Goal: Task Accomplishment & Management: Use online tool/utility

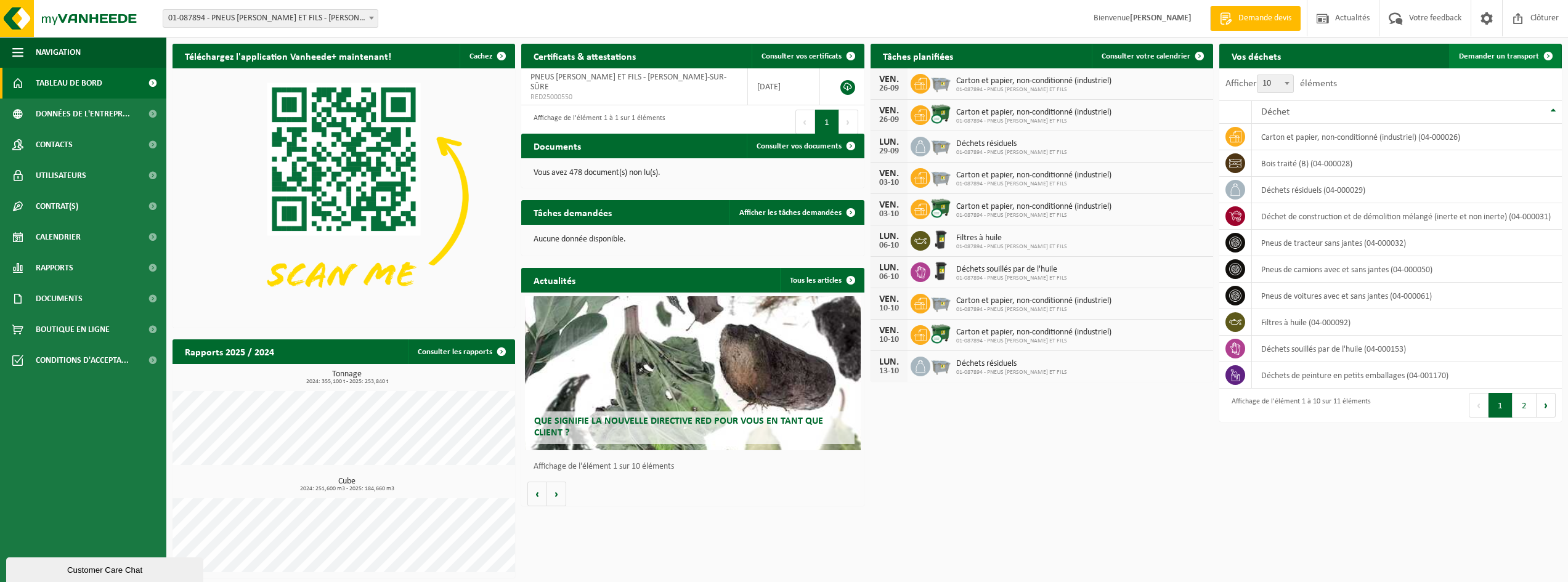
click at [1514, 53] on span "Demander un transport" at bounding box center [1499, 57] width 80 height 8
click at [1516, 57] on span "Demander un transport" at bounding box center [1499, 57] width 80 height 8
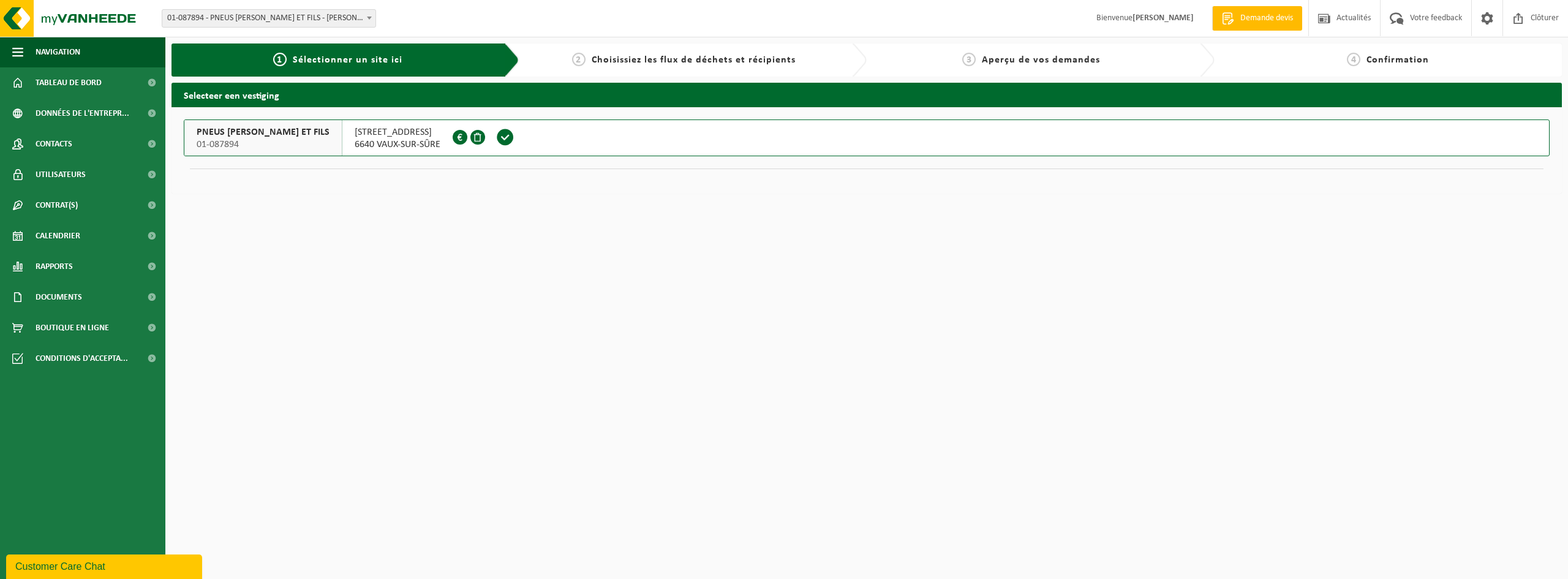
click at [507, 137] on span at bounding box center [505, 137] width 18 height 18
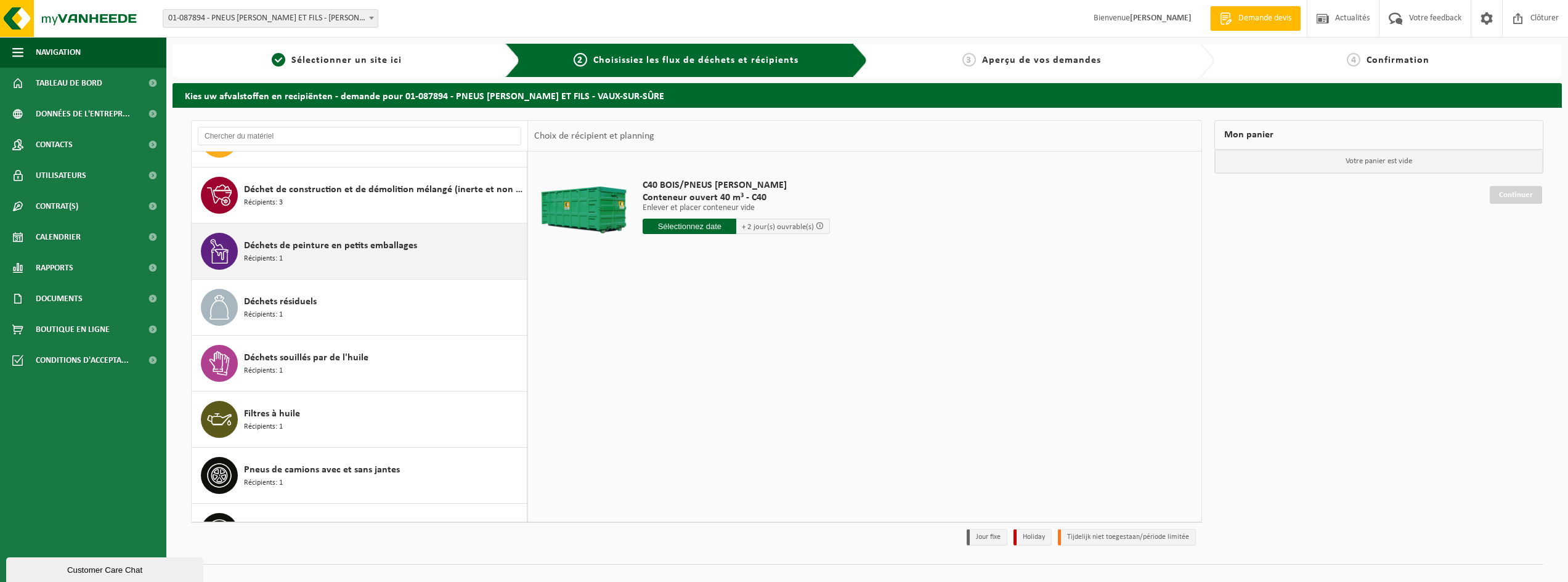
scroll to position [246, 0]
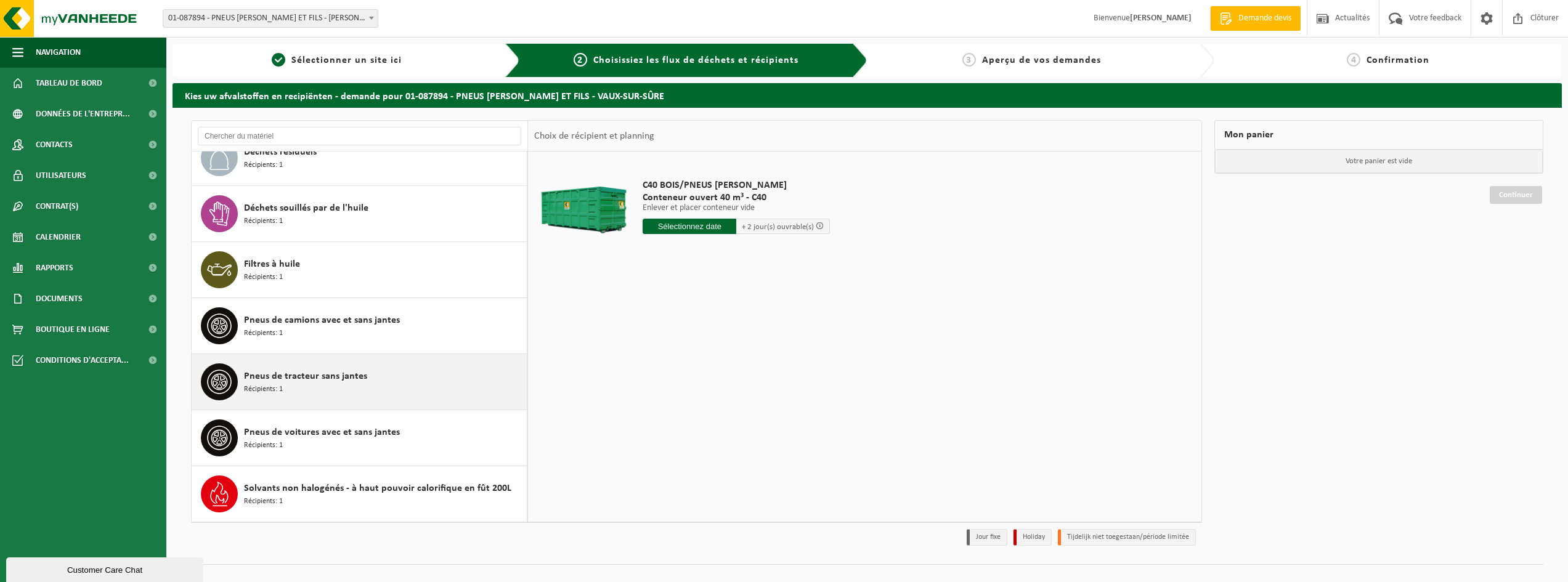
click at [358, 378] on span "Pneus de tracteur sans jantes" at bounding box center [306, 376] width 123 height 15
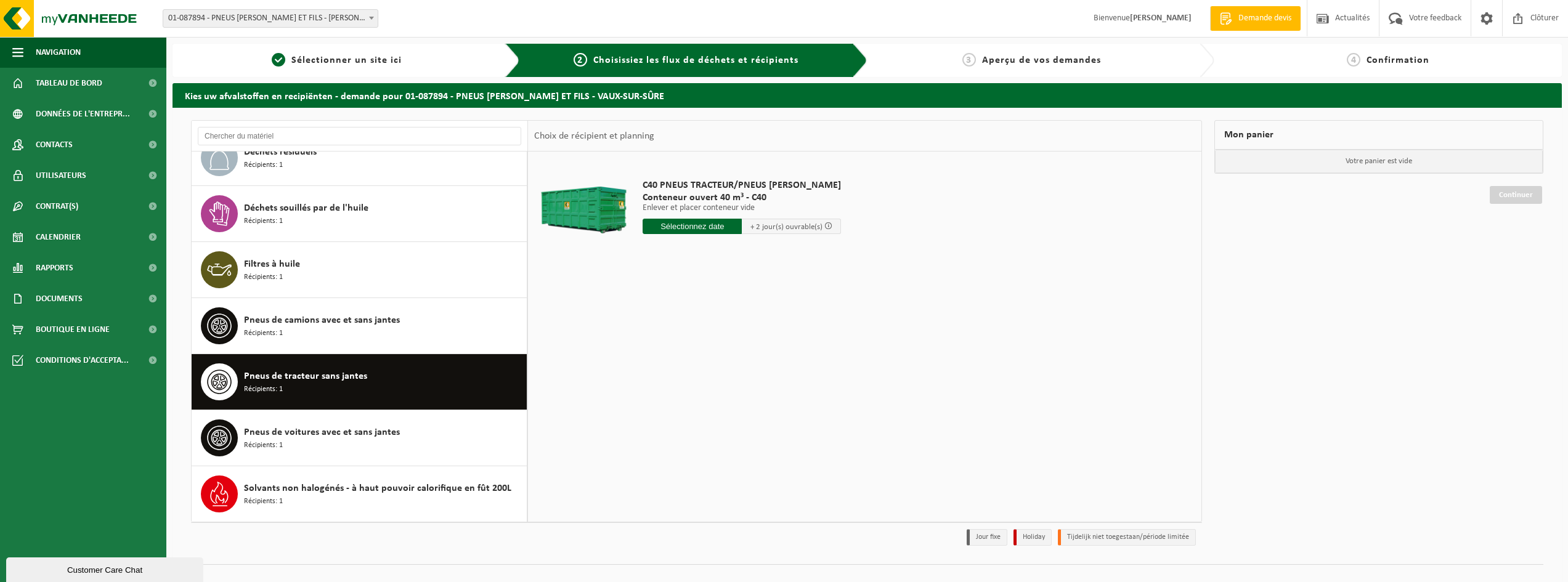
click at [675, 225] on input "text" at bounding box center [692, 227] width 100 height 16
click at [669, 375] on div "30" at bounding box center [676, 375] width 21 height 20
type input "à partir de 2025-09-30"
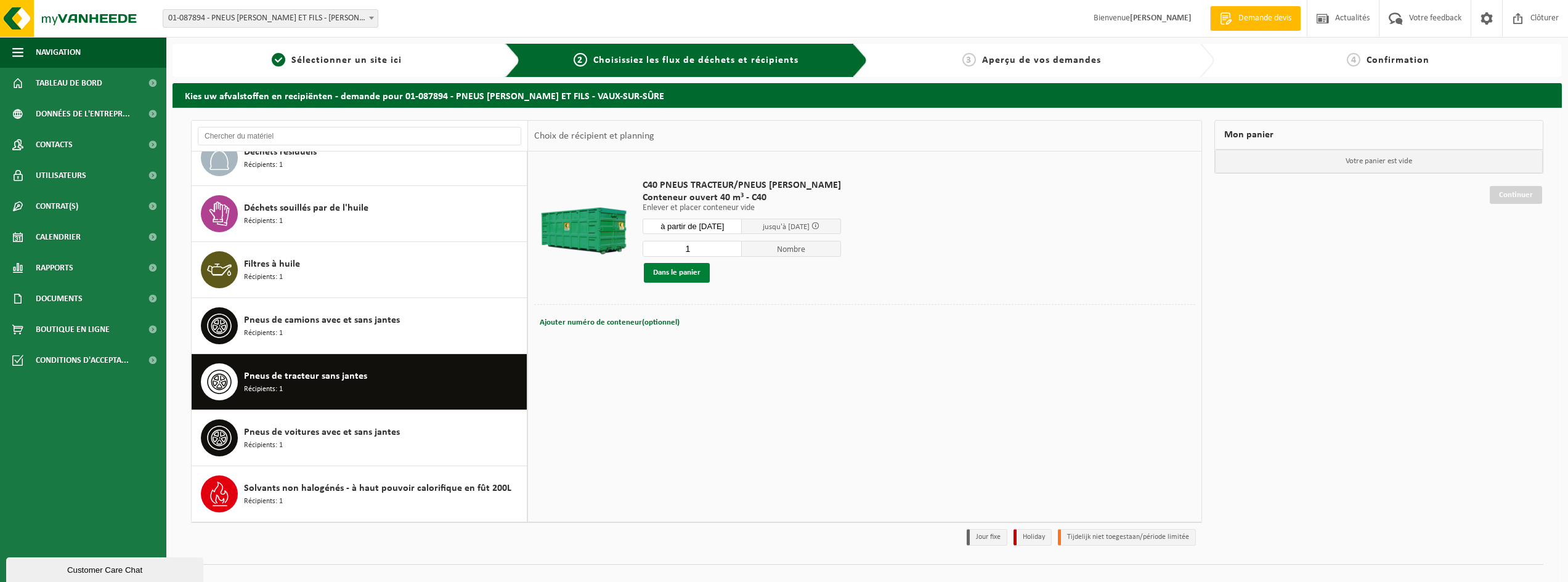
click at [679, 274] on button "Dans le panier" at bounding box center [677, 272] width 66 height 20
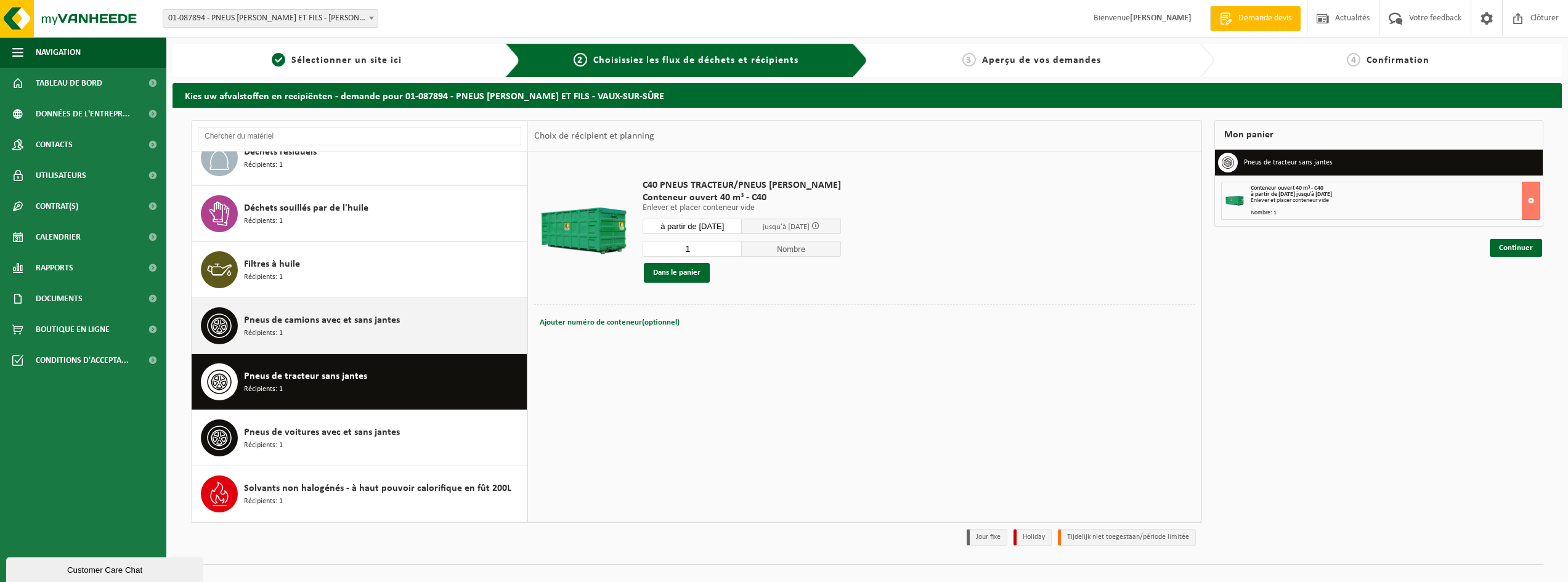
click at [387, 317] on span "Pneus de camions avec et sans jantes" at bounding box center [322, 319] width 156 height 15
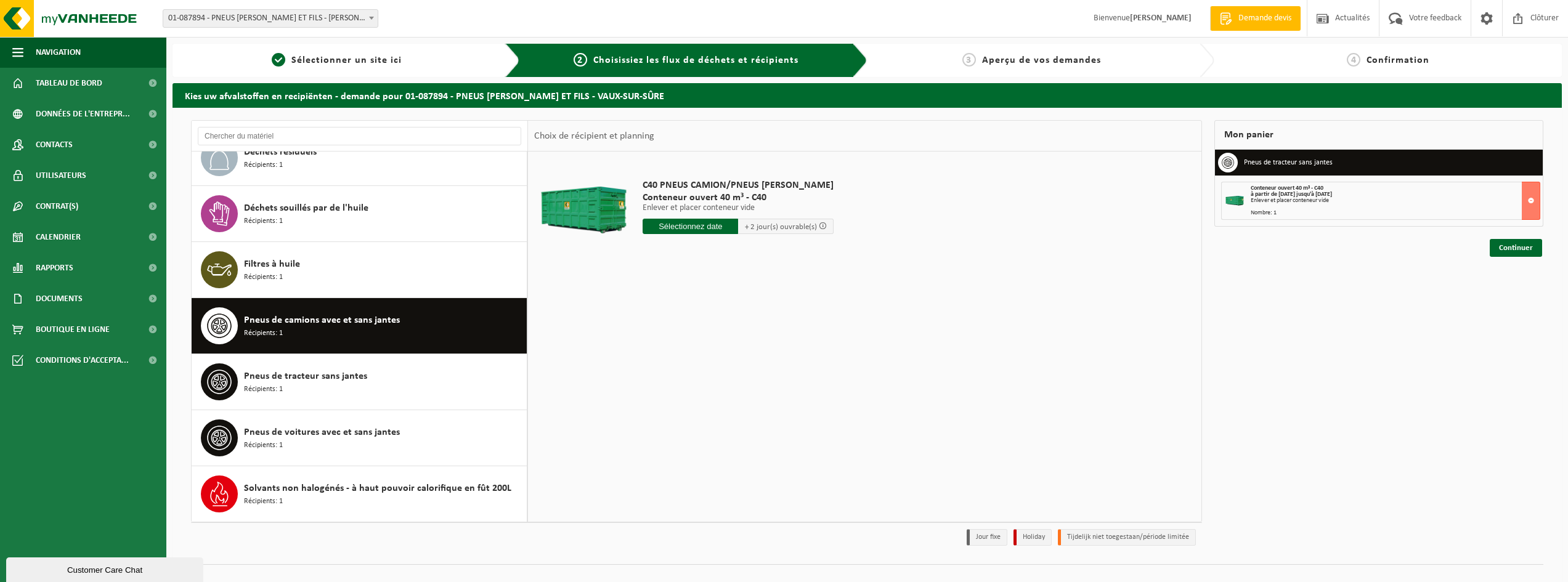
click at [662, 228] on input "text" at bounding box center [690, 227] width 96 height 16
click at [674, 380] on div "30" at bounding box center [676, 375] width 21 height 20
type input "à partir de 2025-09-30"
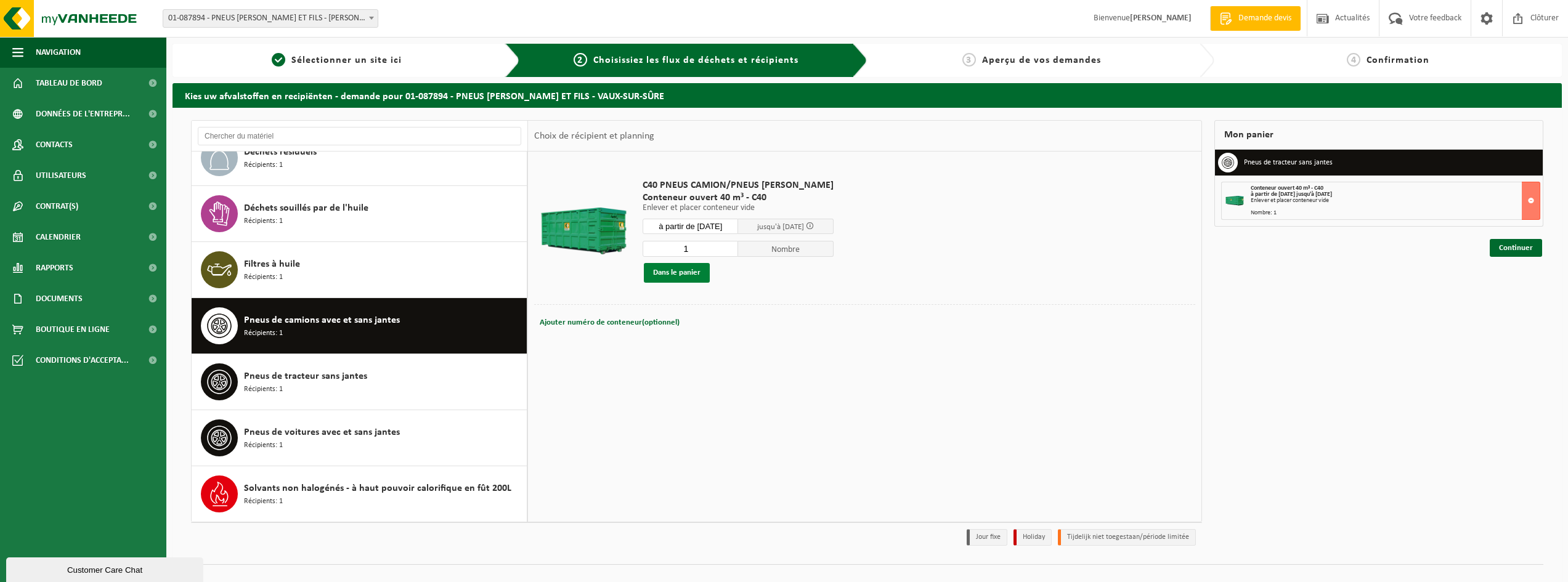
click at [681, 271] on button "Dans le panier" at bounding box center [677, 272] width 66 height 20
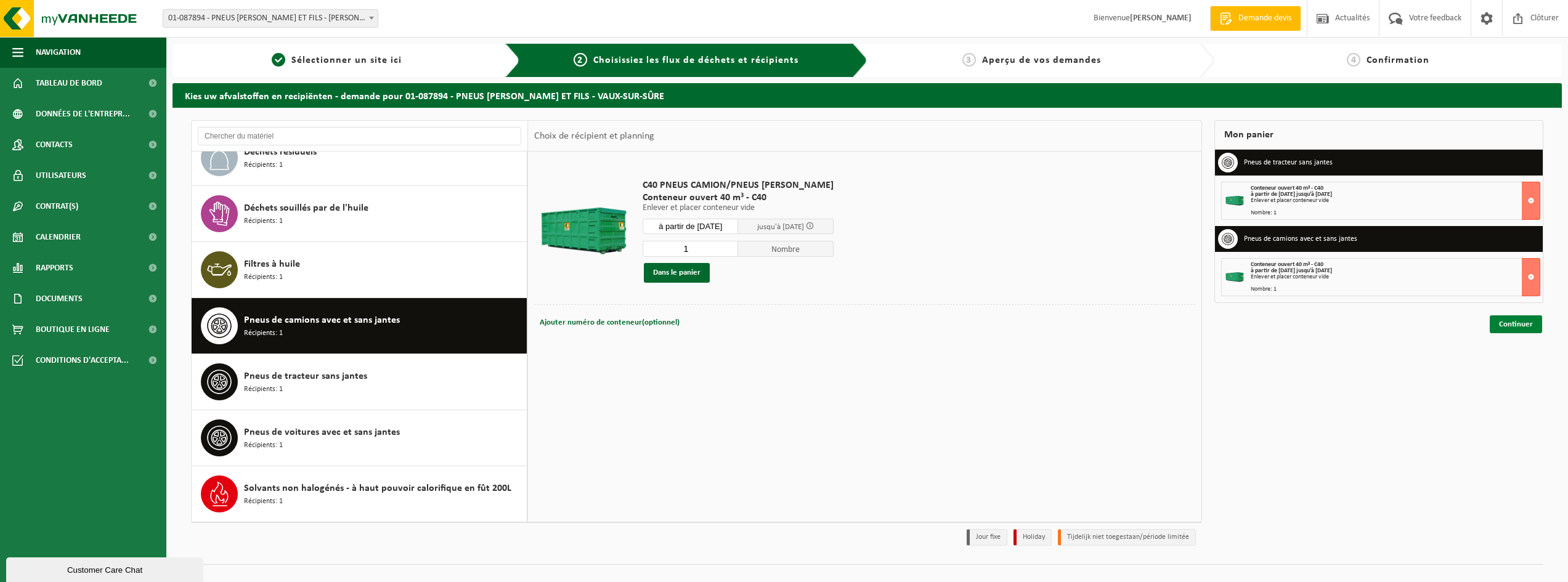
click at [1514, 326] on link "Continuer" at bounding box center [1515, 324] width 53 height 18
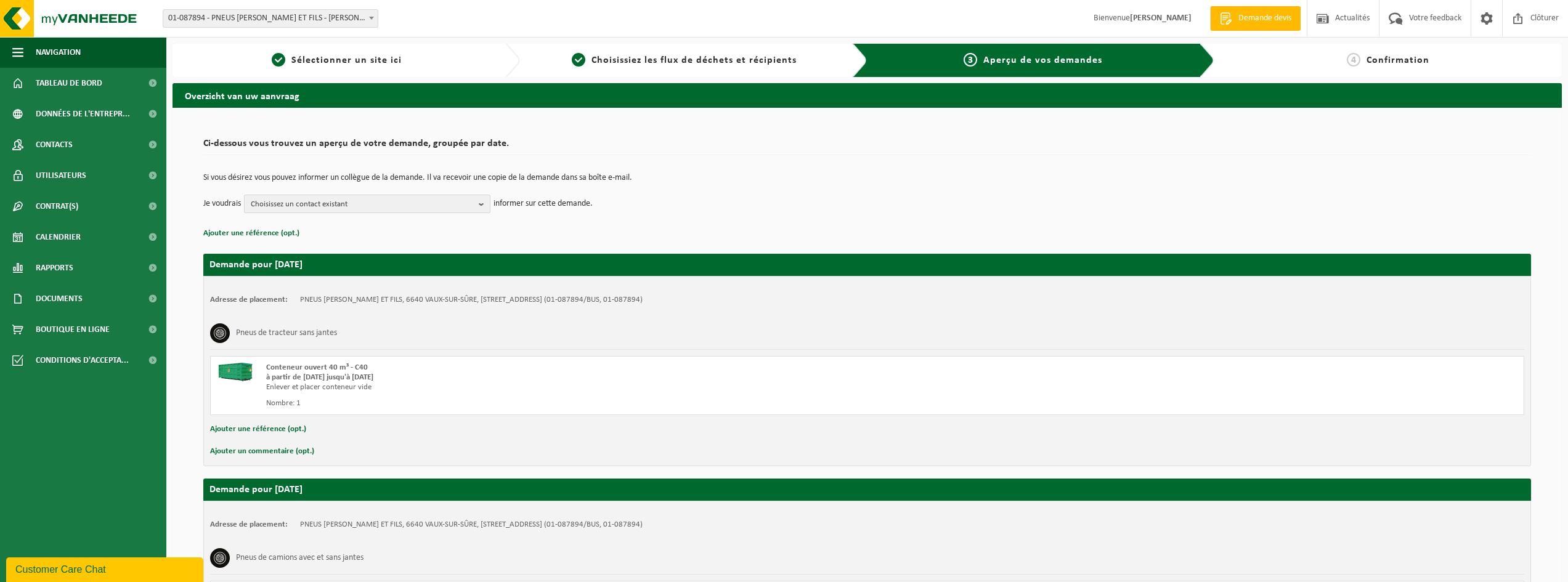
click at [484, 206] on b "button" at bounding box center [483, 204] width 11 height 18
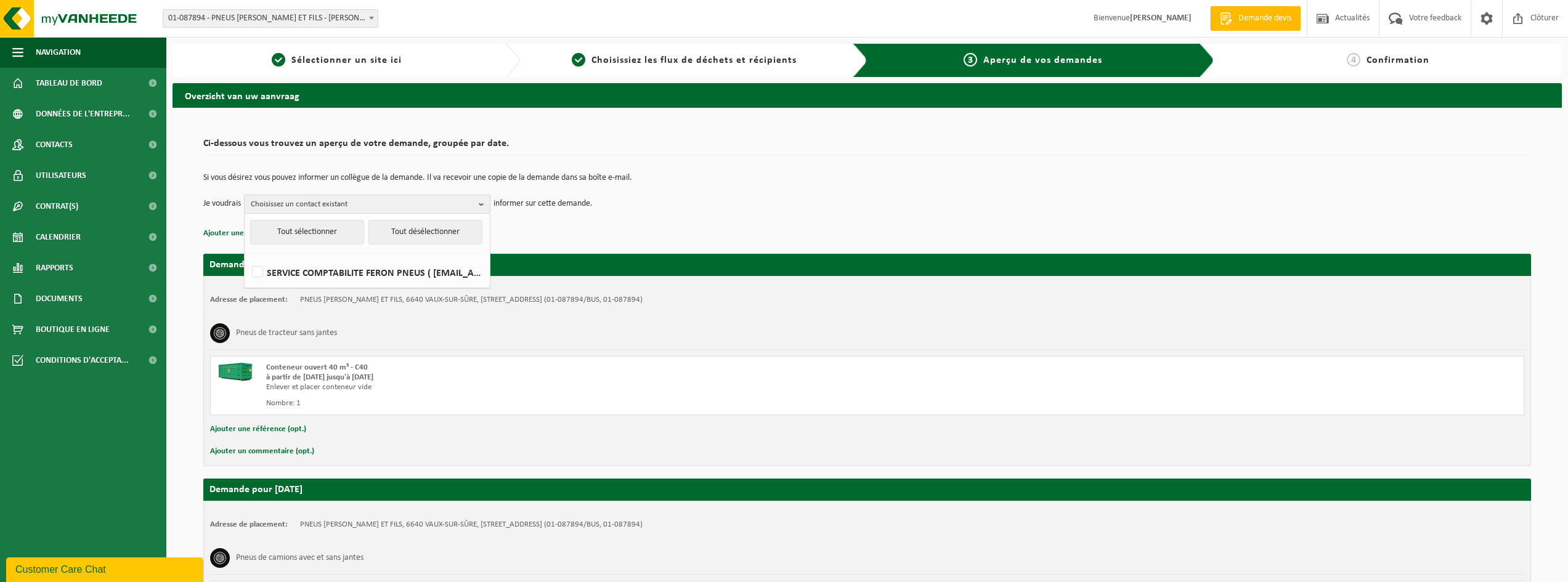
click at [484, 206] on b "button" at bounding box center [483, 204] width 11 height 18
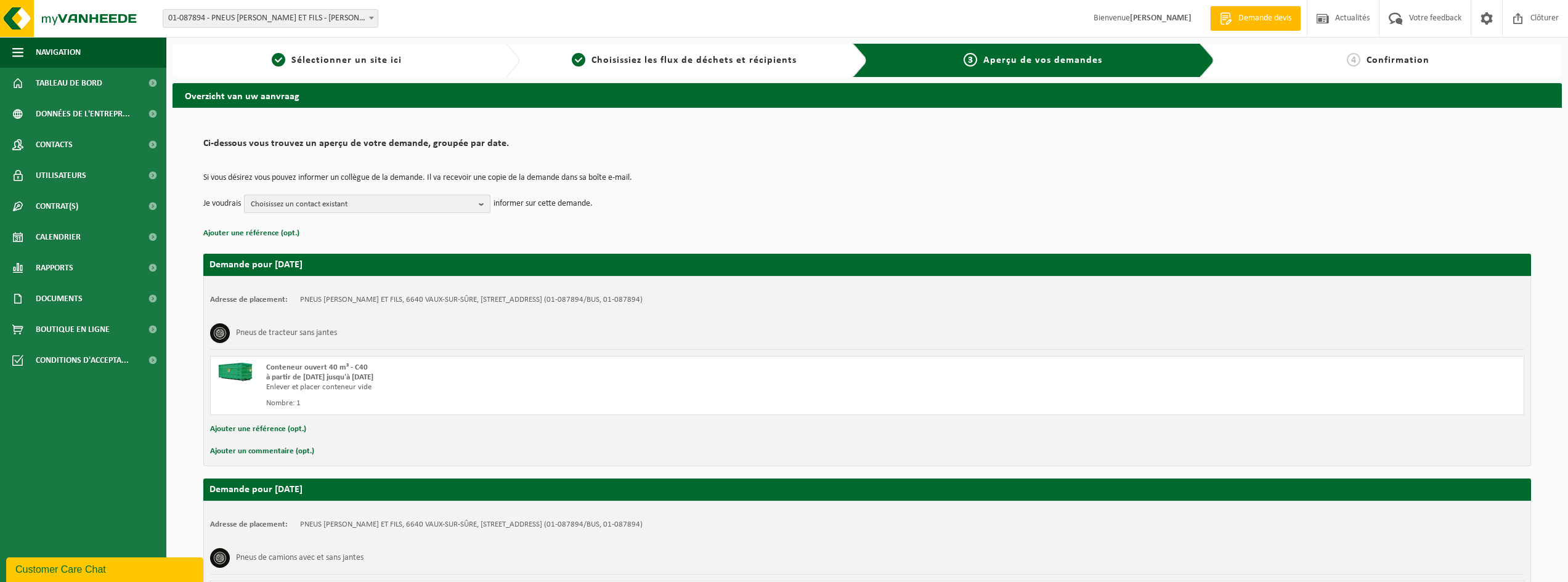
click at [484, 206] on b "button" at bounding box center [483, 204] width 11 height 18
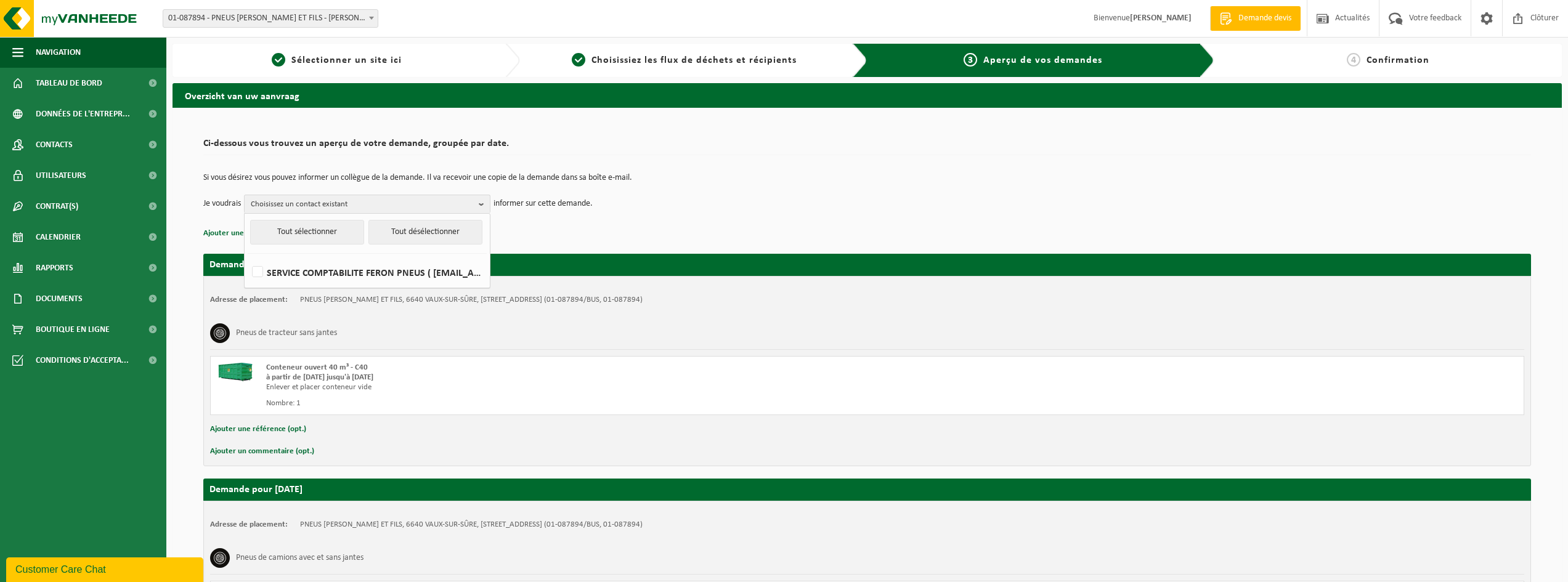
click at [752, 201] on td "Je voudrais Choisissez un contact existant Tout sélectionner Tout désélectionne…" at bounding box center [867, 203] width 1328 height 19
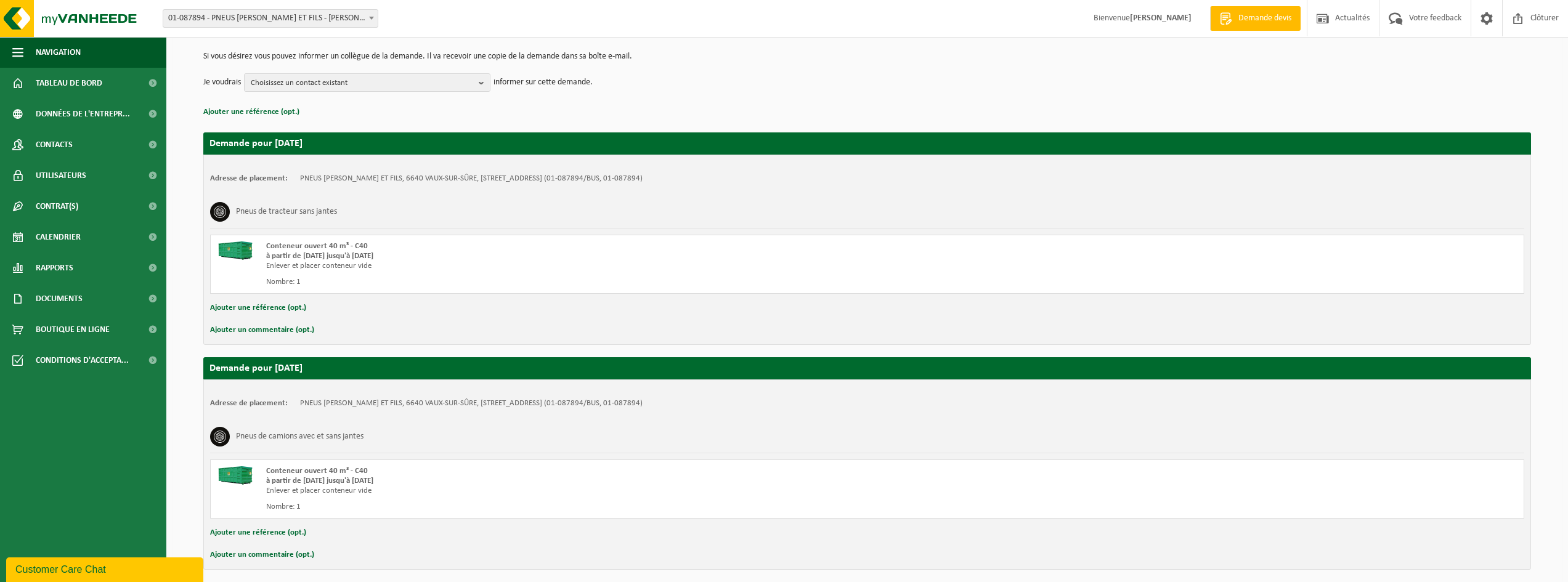
scroll to position [171, 0]
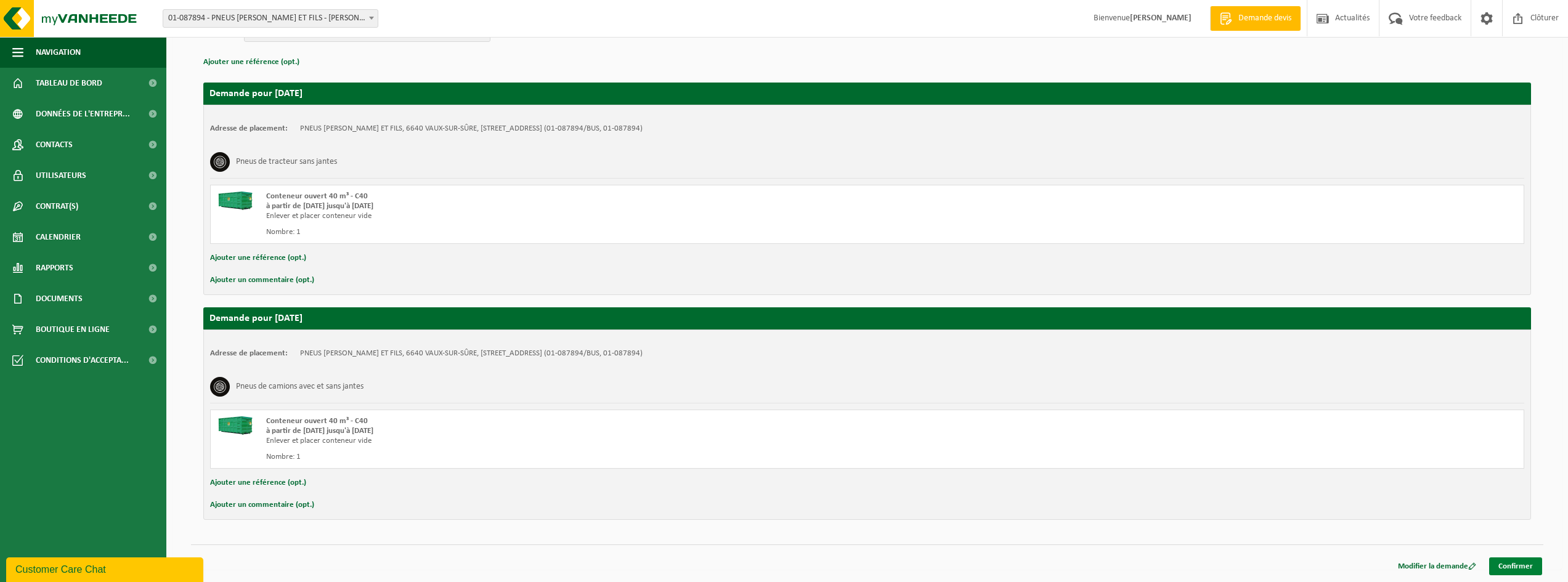
click at [1511, 568] on link "Confirmer" at bounding box center [1515, 566] width 53 height 18
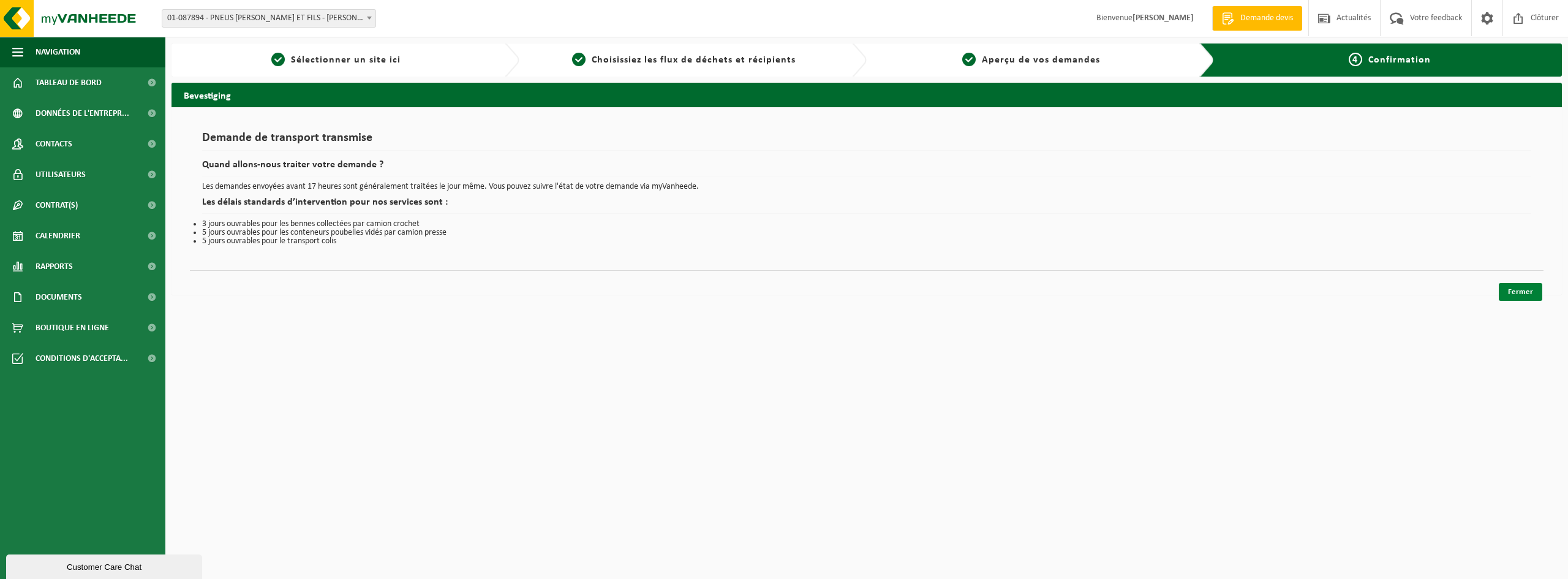
click at [1519, 299] on link "Fermer" at bounding box center [1520, 291] width 44 height 17
